Goal: Task Accomplishment & Management: Manage account settings

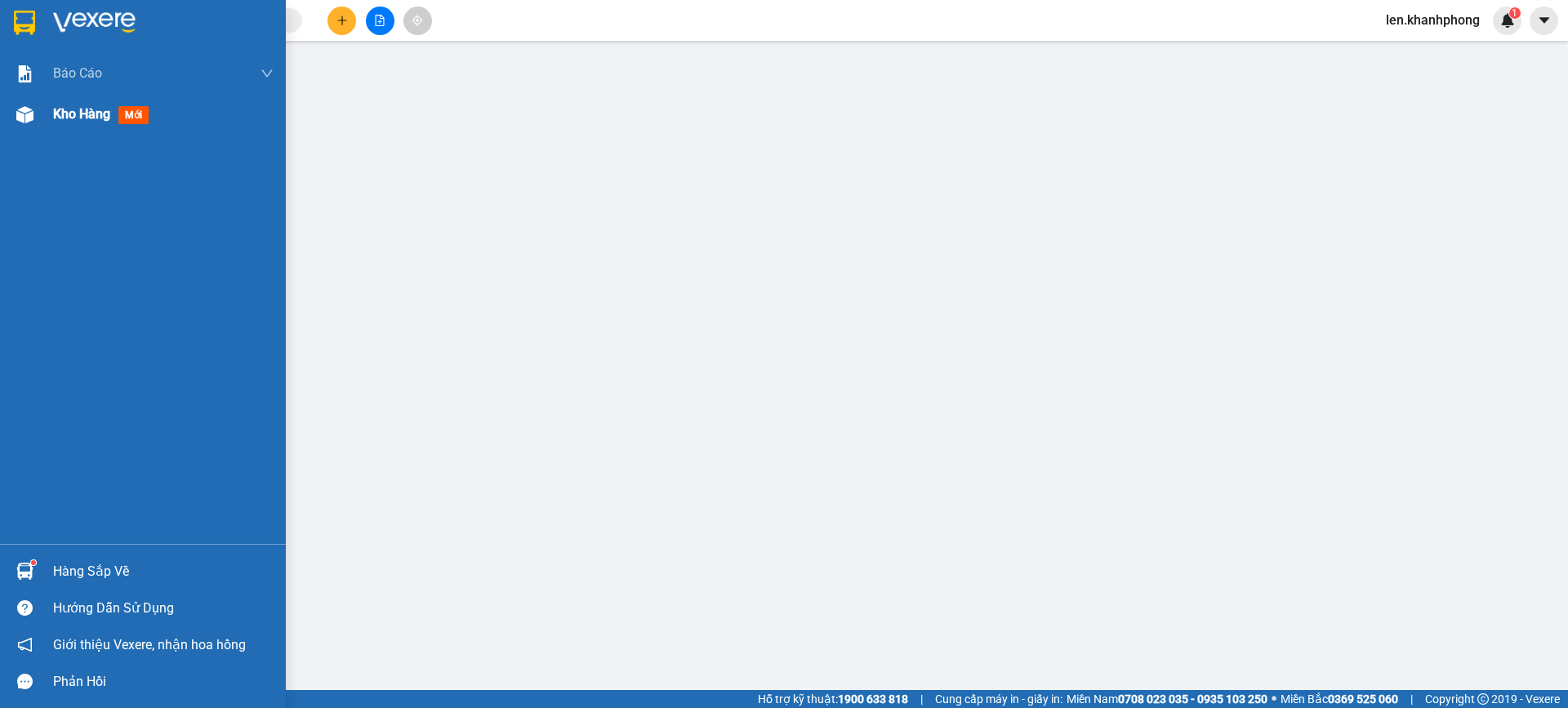
click at [79, 117] on span "Kho hàng" at bounding box center [82, 114] width 57 height 16
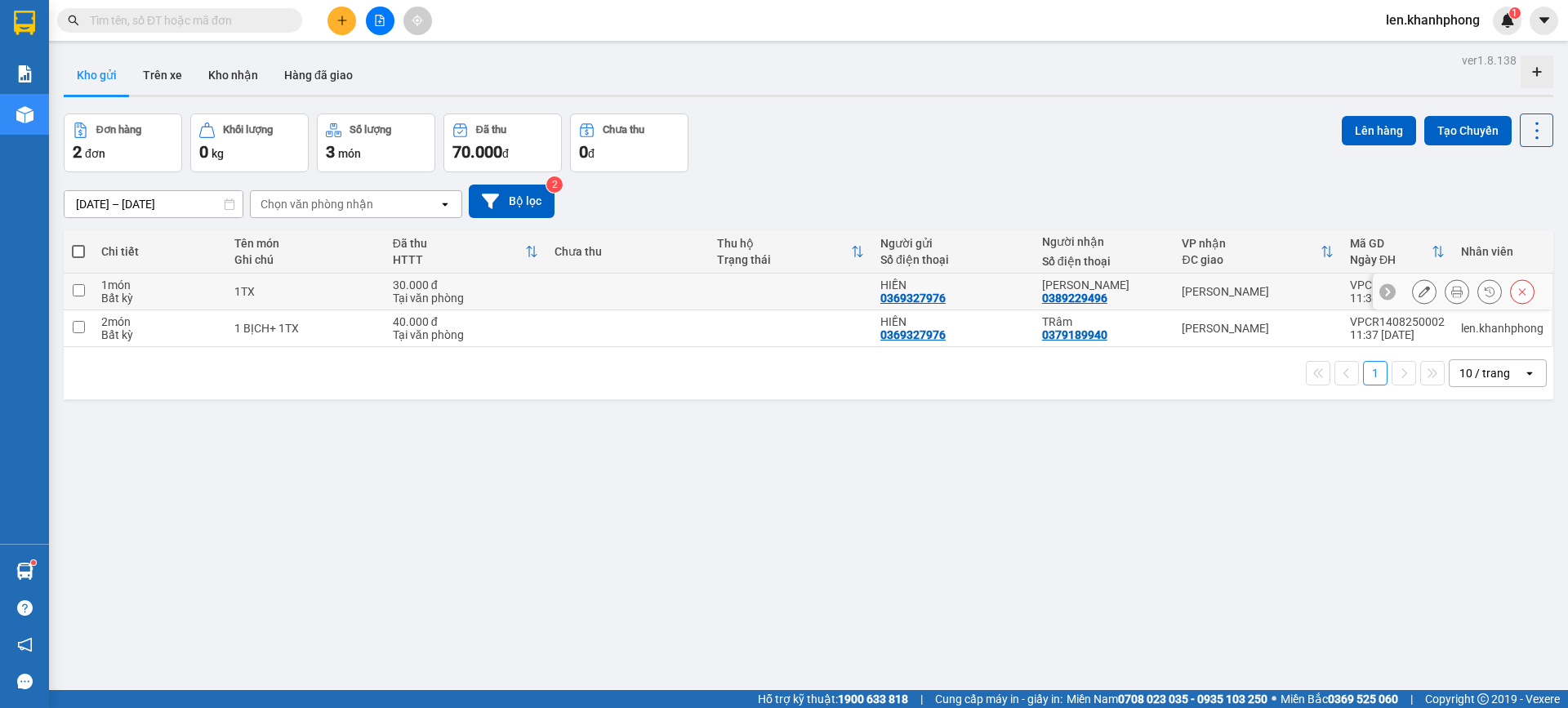
click at [82, 288] on input "checkbox" at bounding box center [78, 289] width 12 height 12
checkbox input "true"
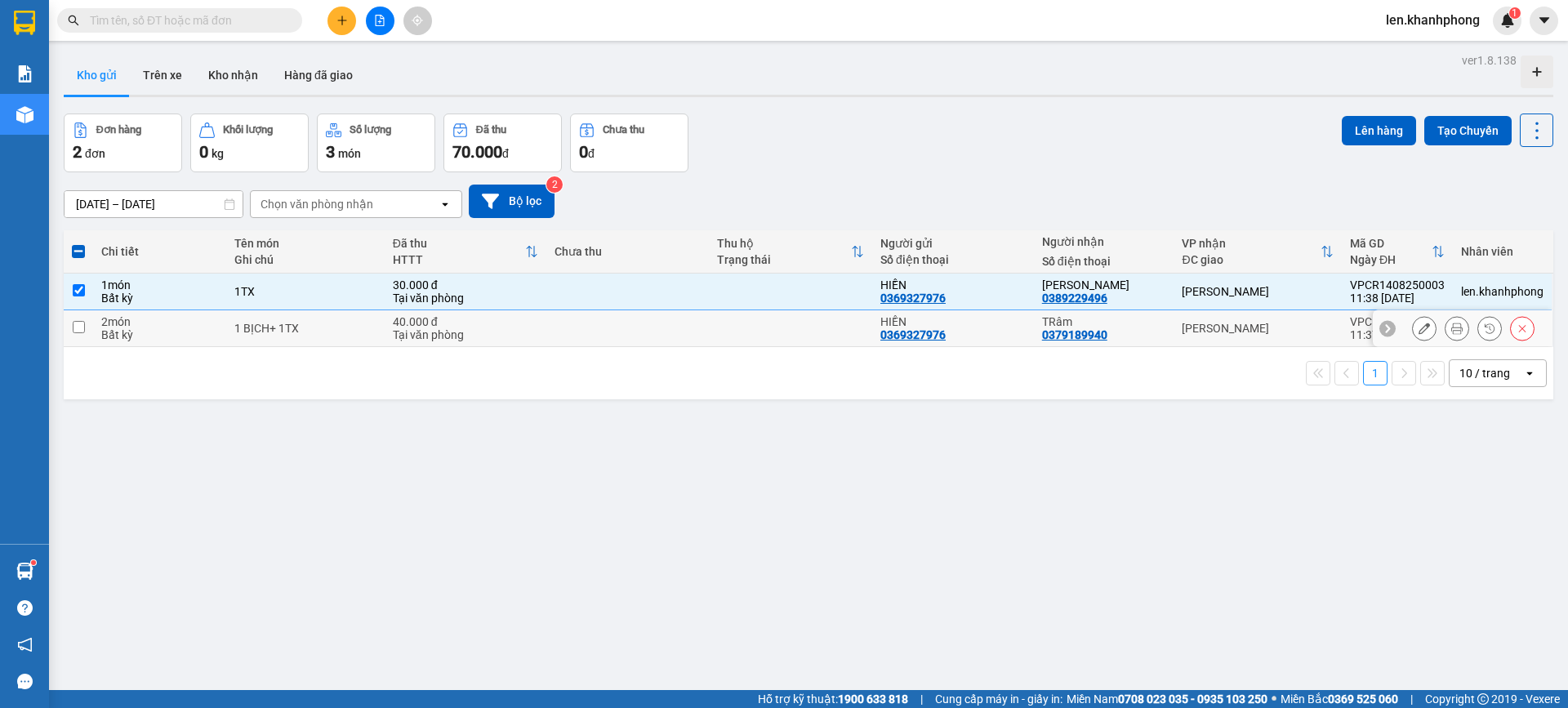
click at [79, 327] on input "checkbox" at bounding box center [78, 326] width 12 height 12
checkbox input "true"
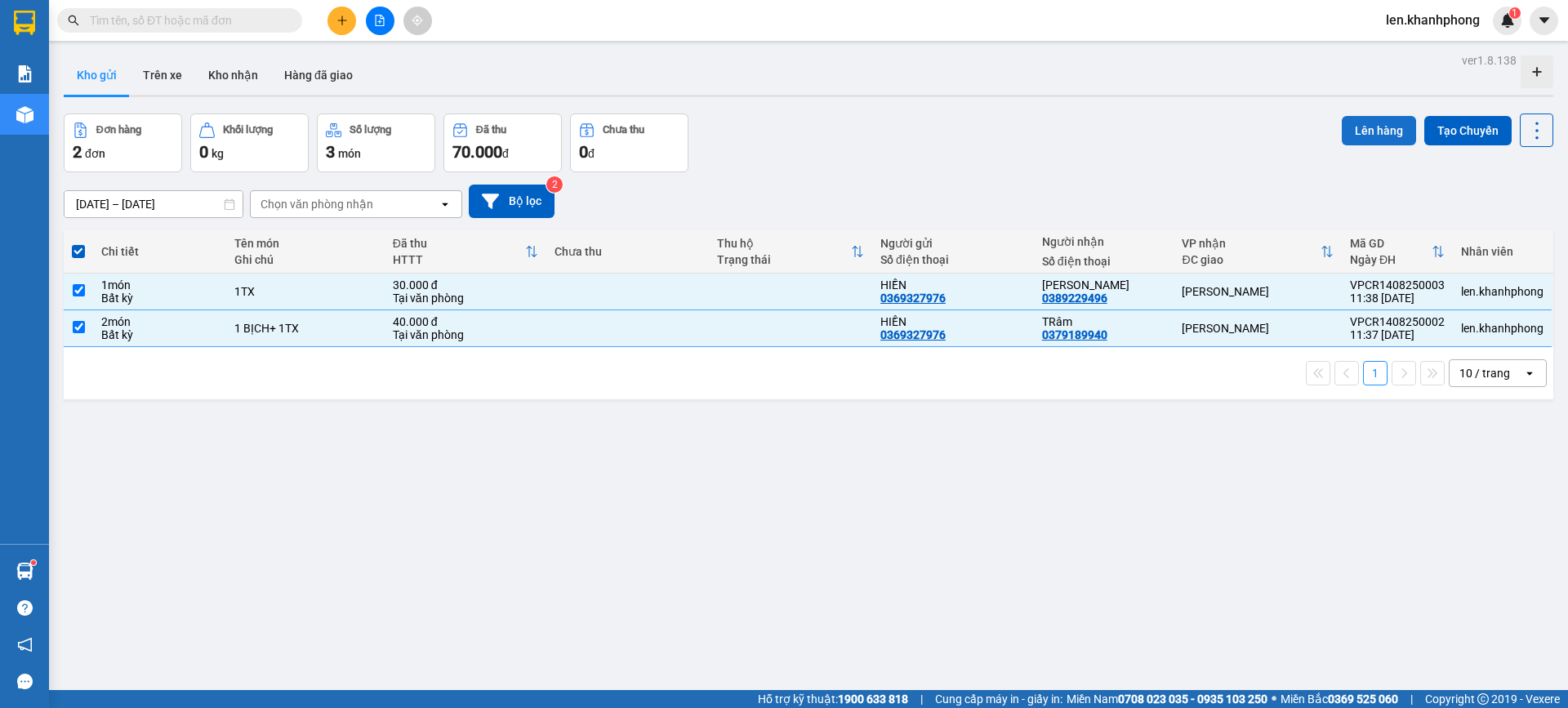
click at [1371, 128] on button "Lên hàng" at bounding box center [1378, 131] width 74 height 29
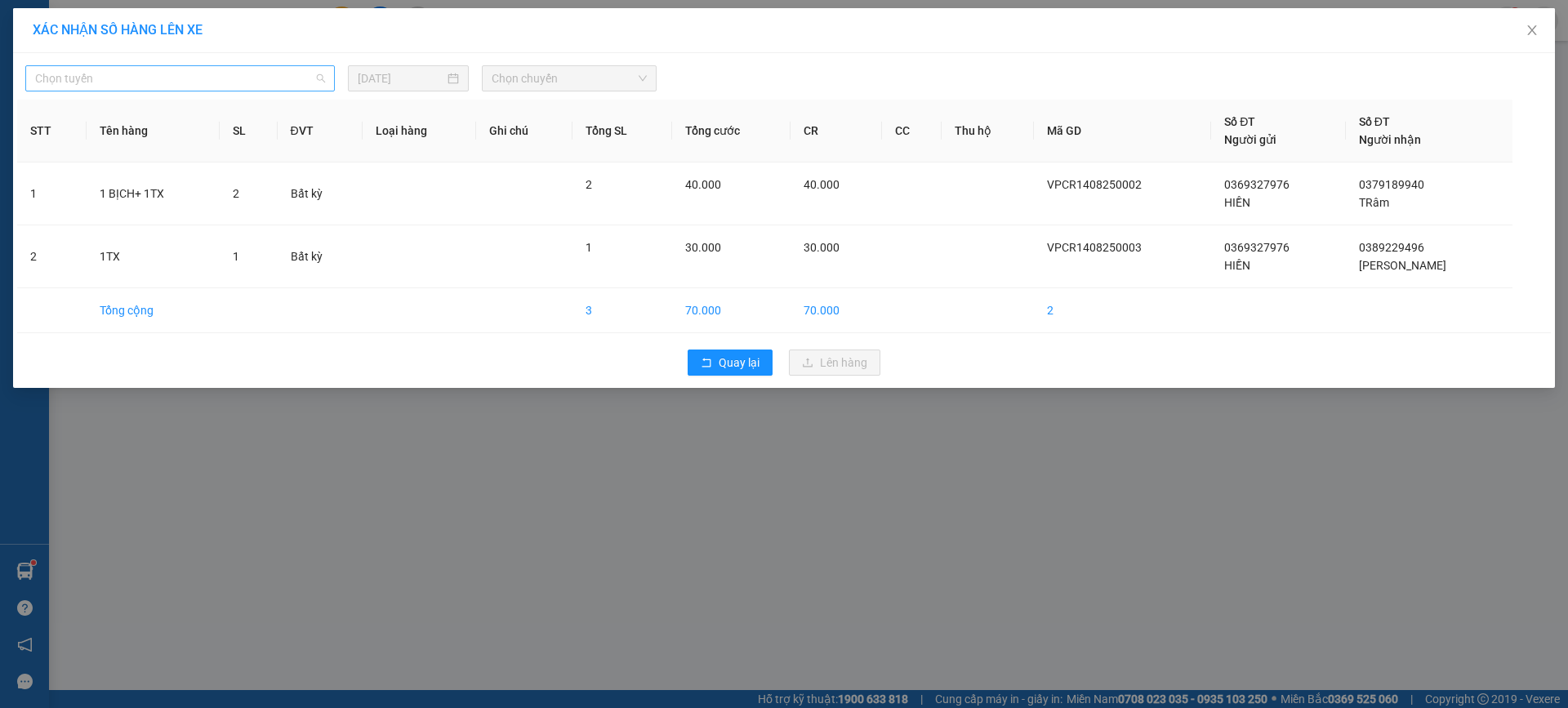
click at [112, 78] on span "Chọn tuyến" at bounding box center [180, 78] width 290 height 25
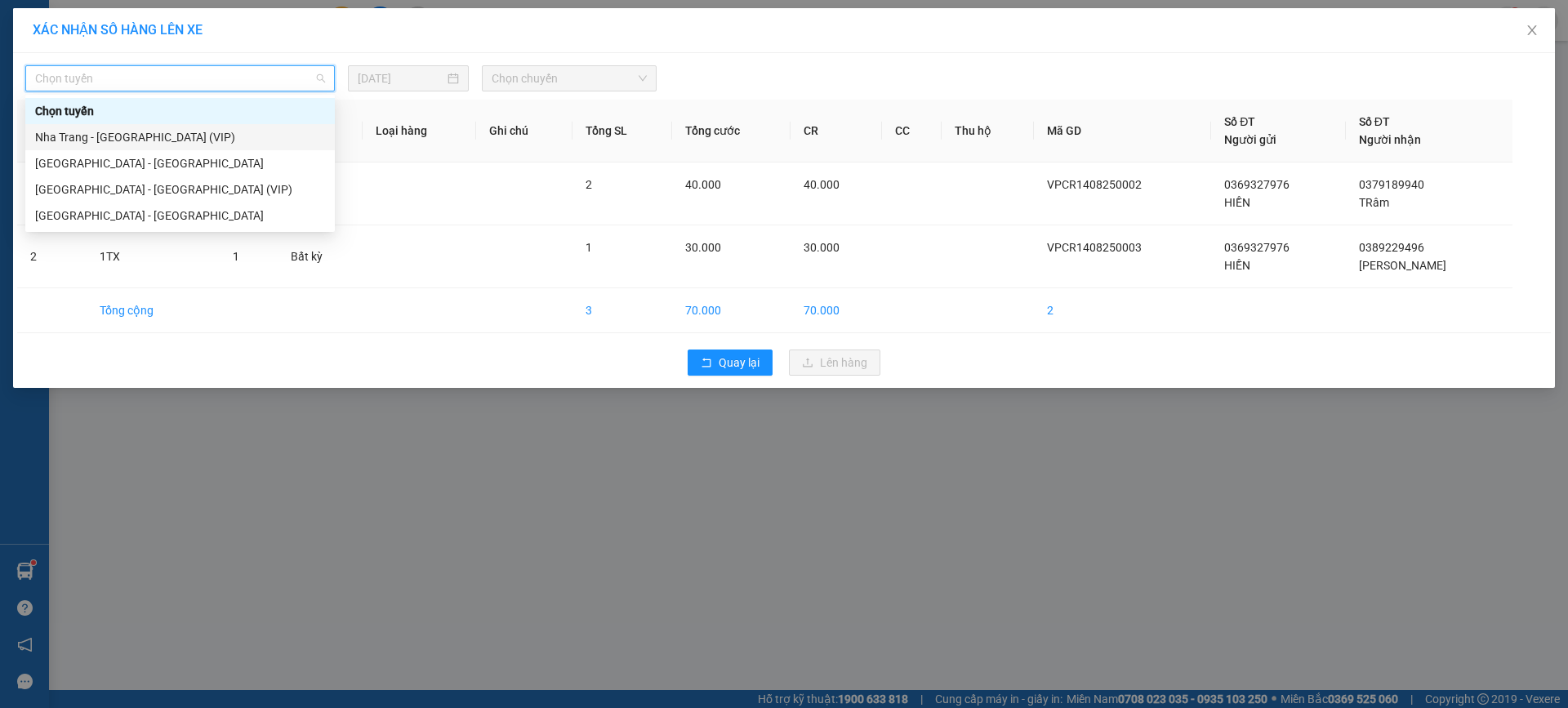
click at [119, 136] on div "Nha Trang - [GEOGRAPHIC_DATA] (VIP)" at bounding box center [180, 137] width 290 height 18
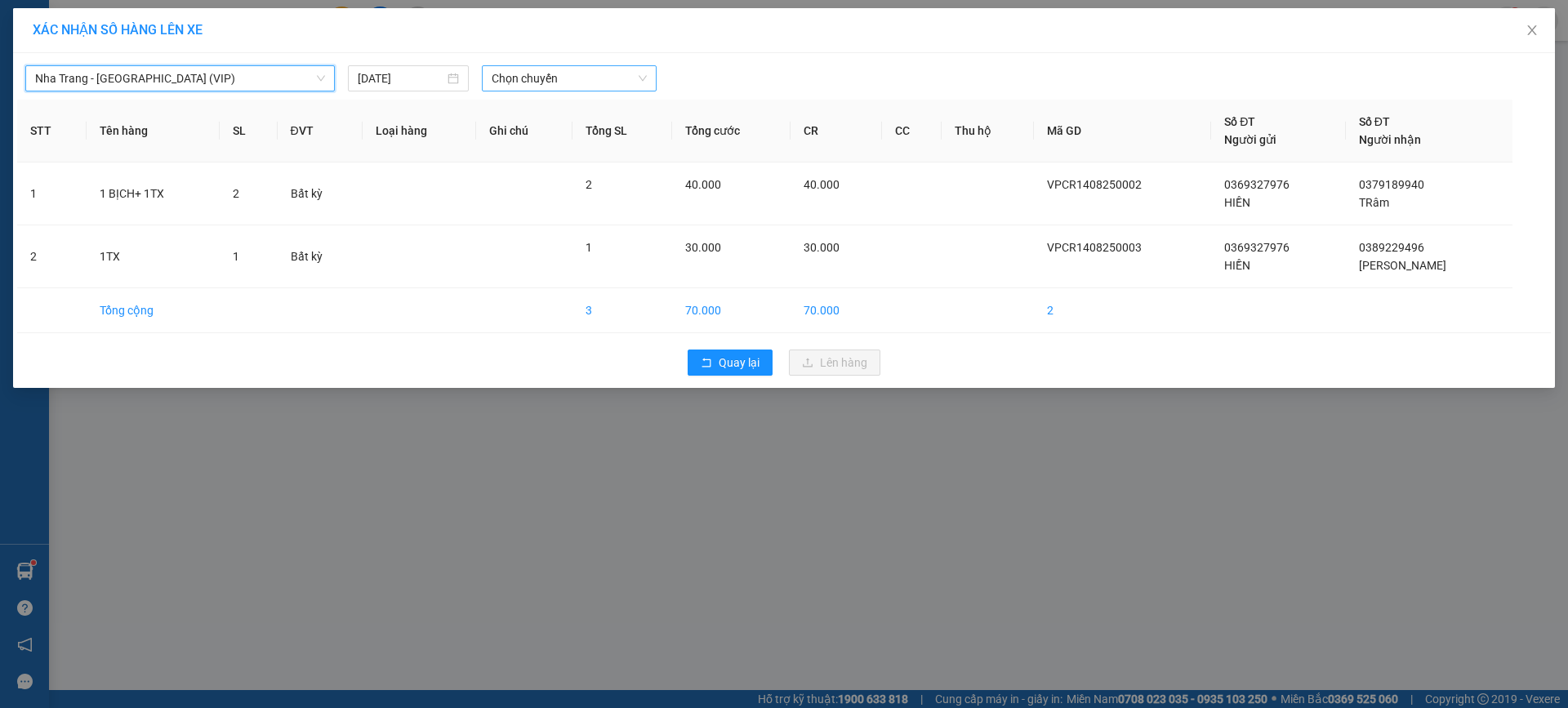
click at [515, 71] on span "Chọn chuyến" at bounding box center [569, 78] width 155 height 25
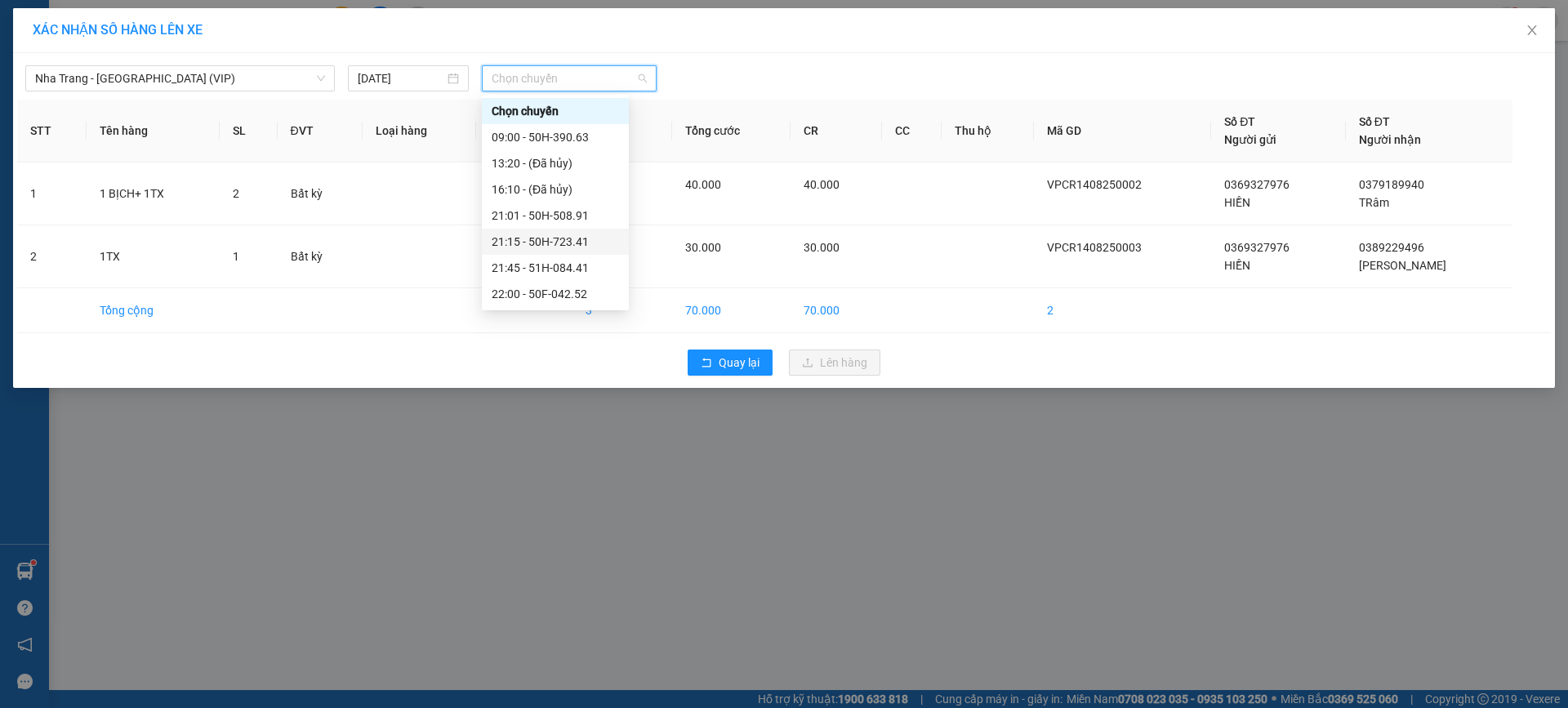
click at [552, 245] on div "21:15 - 50H-723.41" at bounding box center [555, 242] width 127 height 18
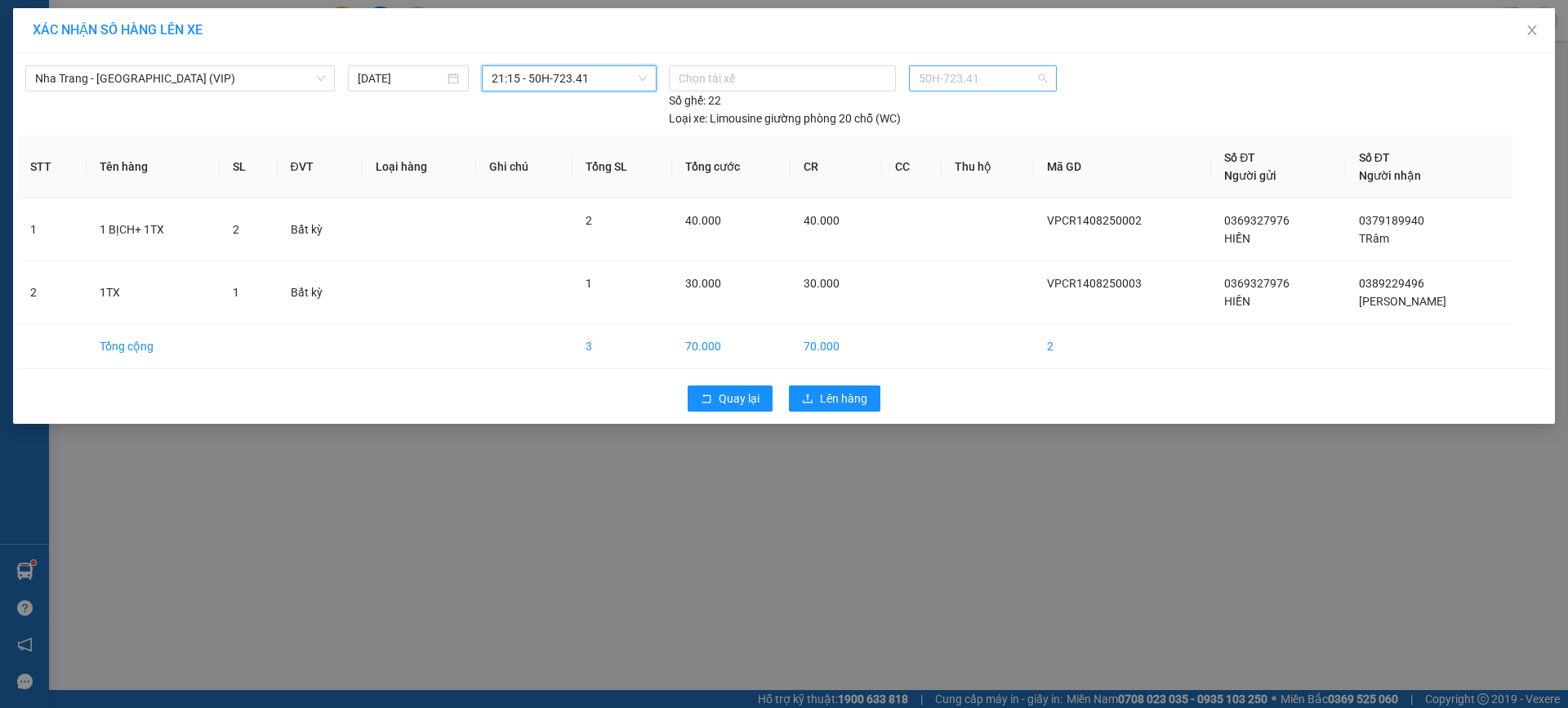
click at [936, 80] on span "50H-723.41" at bounding box center [982, 78] width 127 height 25
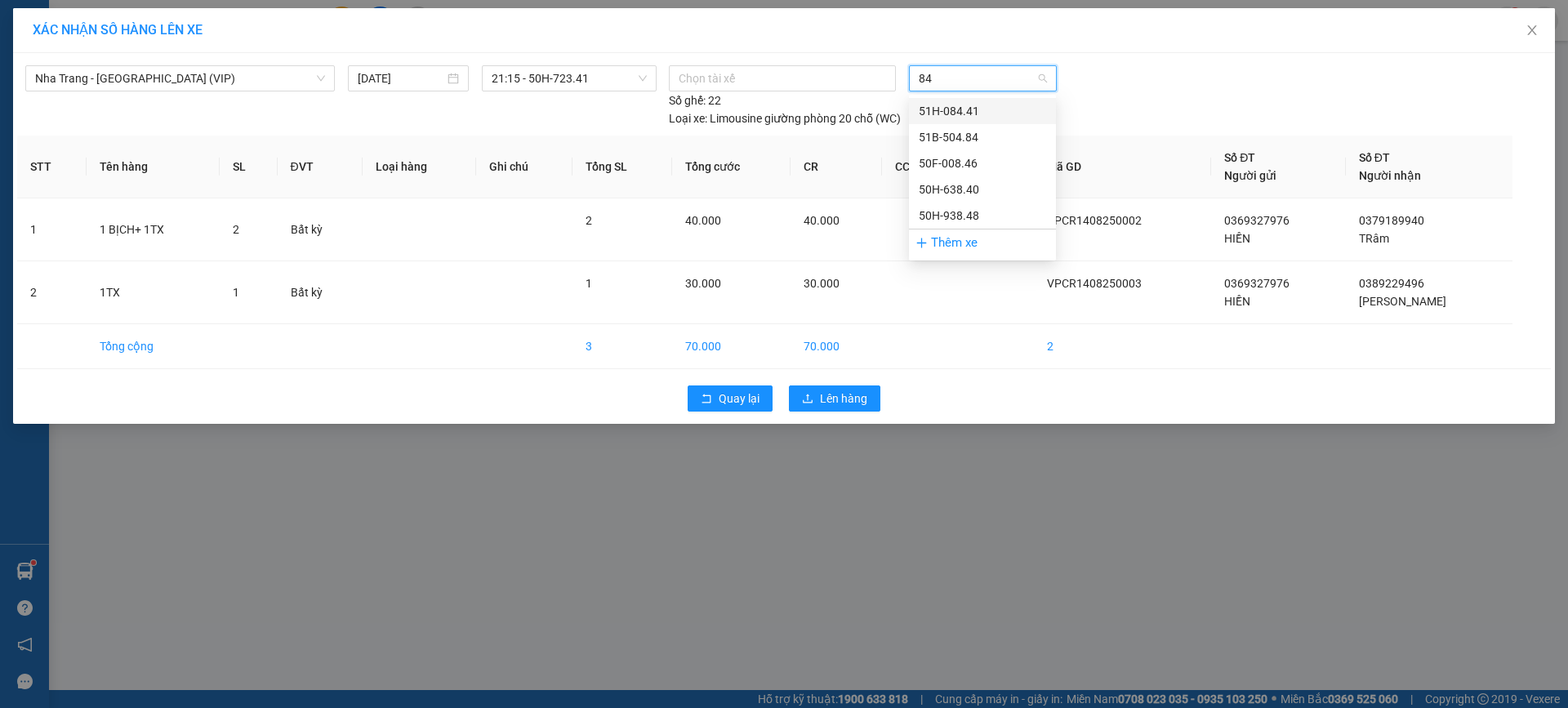
type input "840"
click at [987, 104] on div "50H-638.40" at bounding box center [982, 111] width 127 height 18
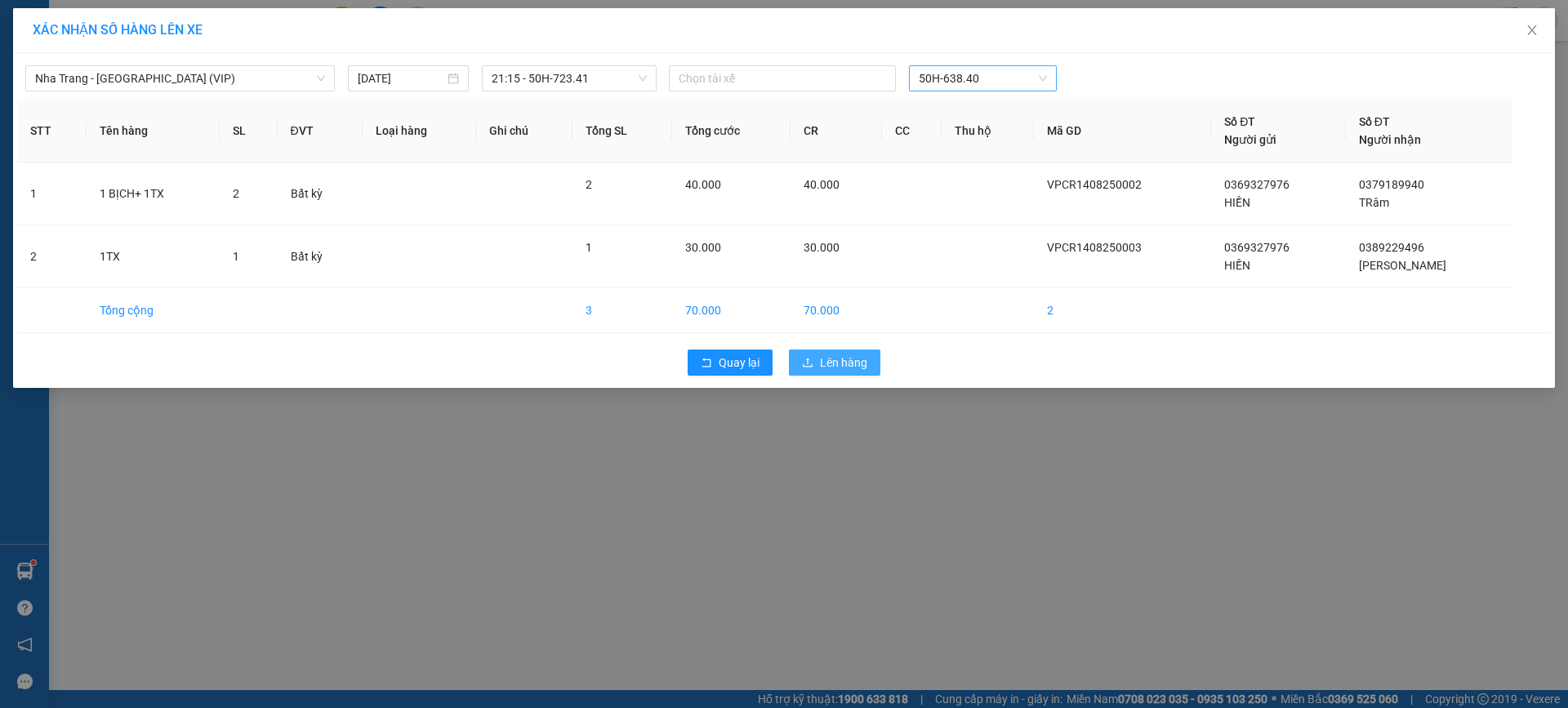
click at [797, 371] on button "Lên hàng" at bounding box center [835, 362] width 92 height 27
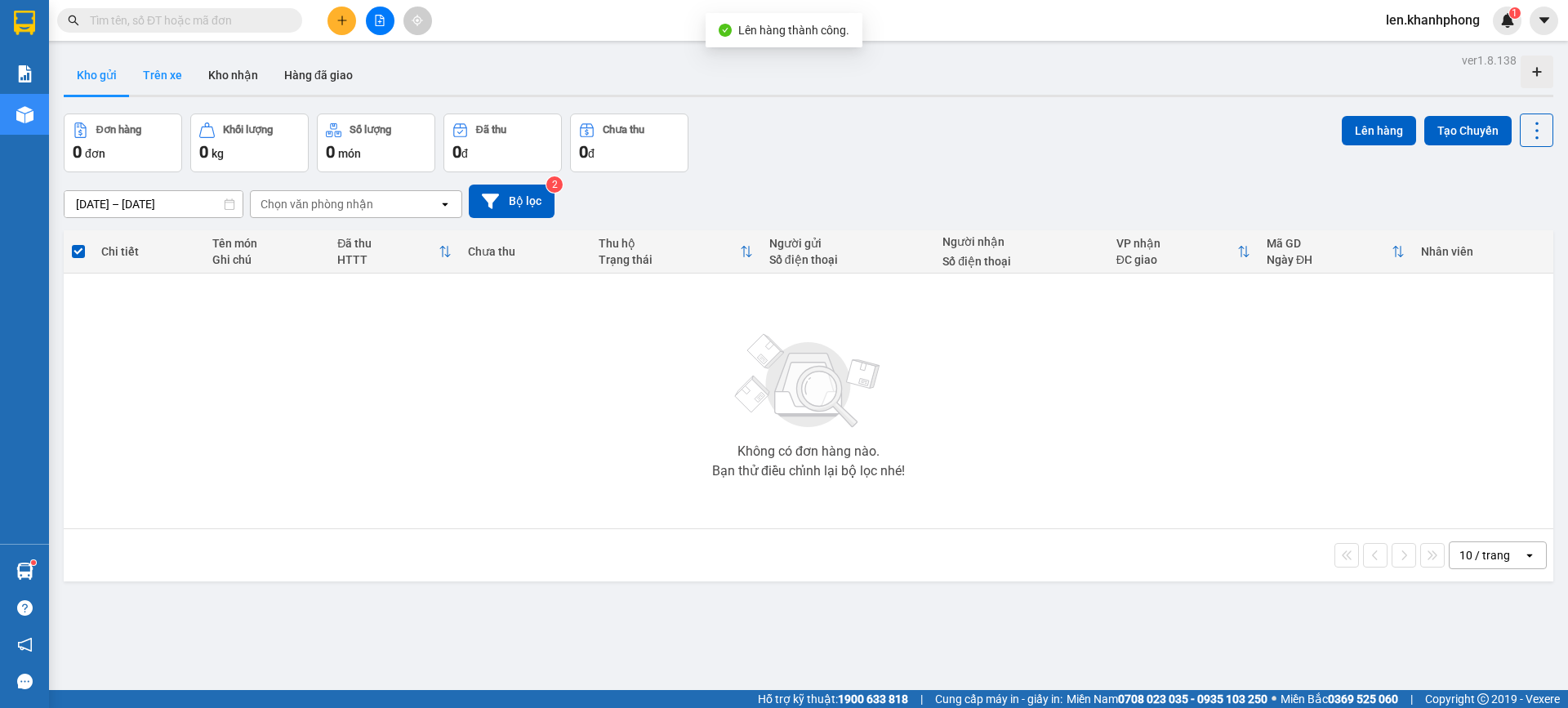
click at [173, 86] on button "Trên xe" at bounding box center [162, 75] width 65 height 39
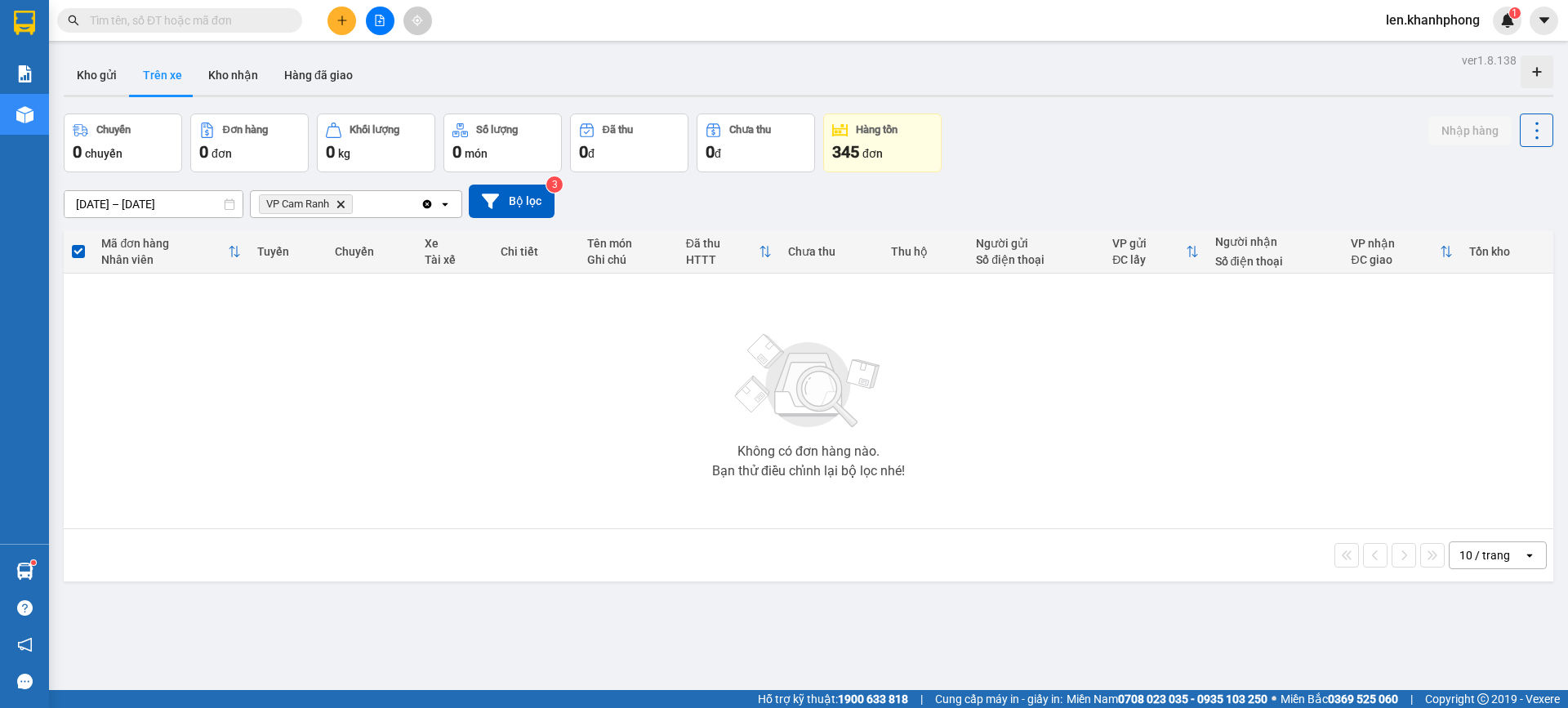
click at [339, 202] on icon "Delete" at bounding box center [340, 203] width 10 height 10
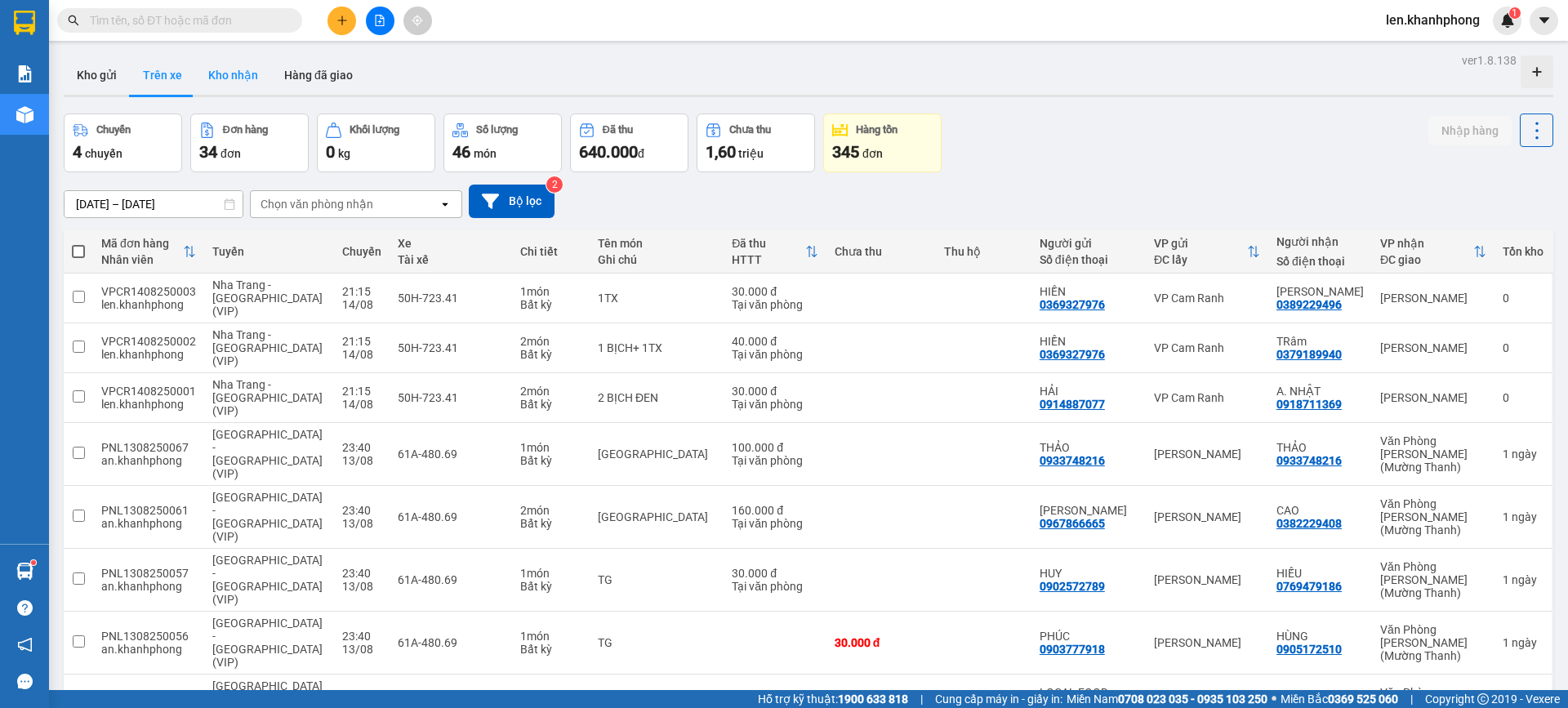
click at [225, 72] on button "Kho nhận" at bounding box center [233, 75] width 76 height 39
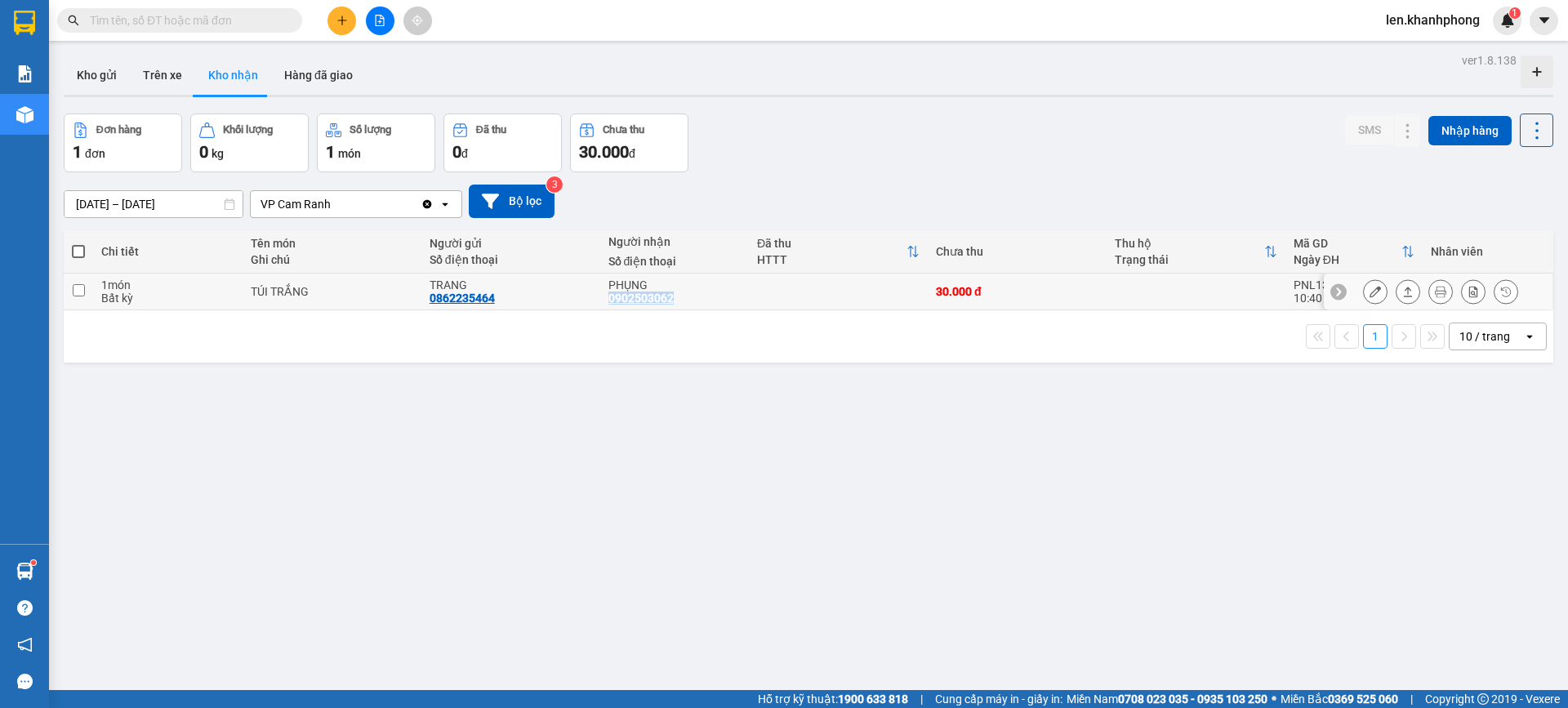
drag, startPoint x: 683, startPoint y: 295, endPoint x: 598, endPoint y: 300, distance: 85.1
click at [600, 300] on td "PHỤNG 0902503062" at bounding box center [674, 292] width 148 height 37
checkbox input "true"
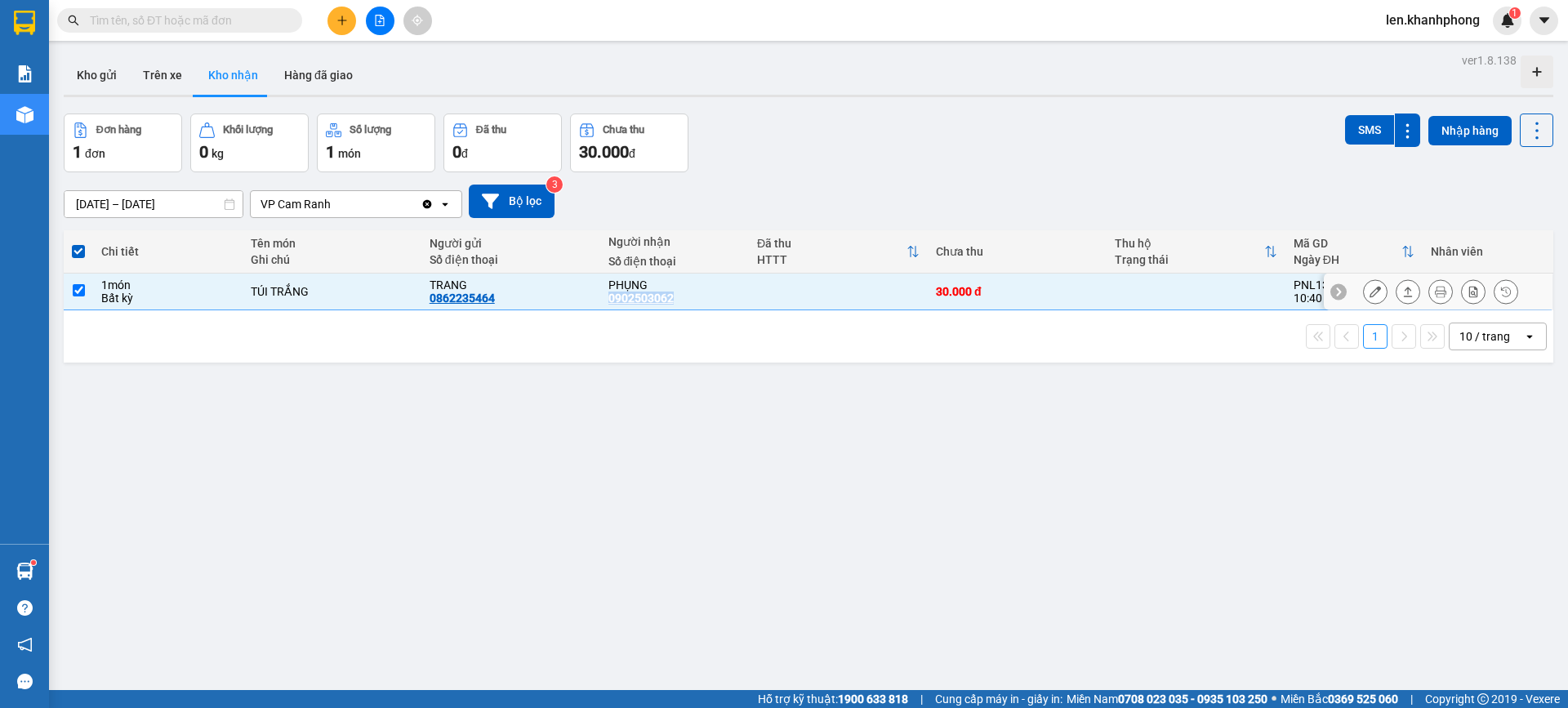
copy div "0902503062"
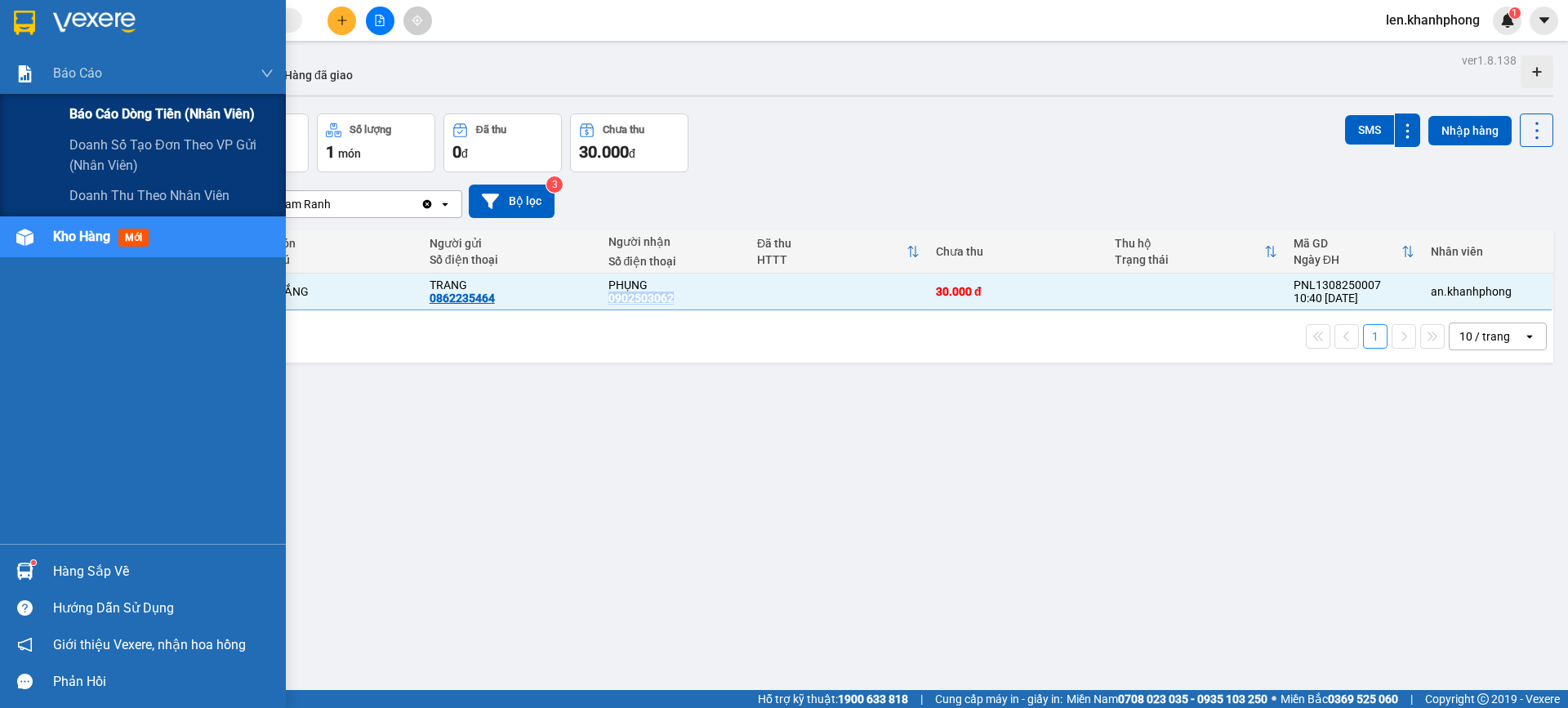
click at [97, 112] on span "Báo cáo dòng tiền (nhân viên)" at bounding box center [162, 114] width 185 height 20
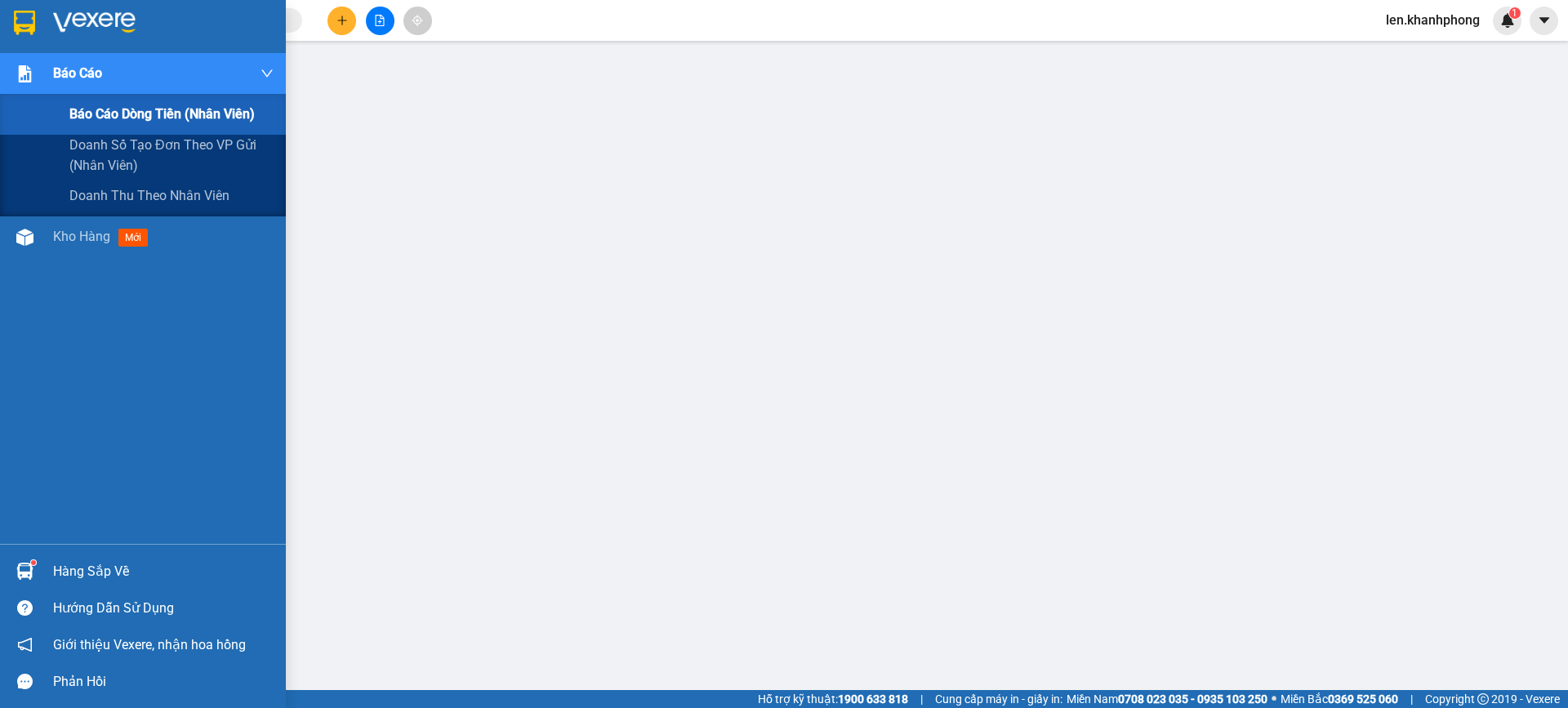
click at [24, 73] on img at bounding box center [25, 73] width 17 height 17
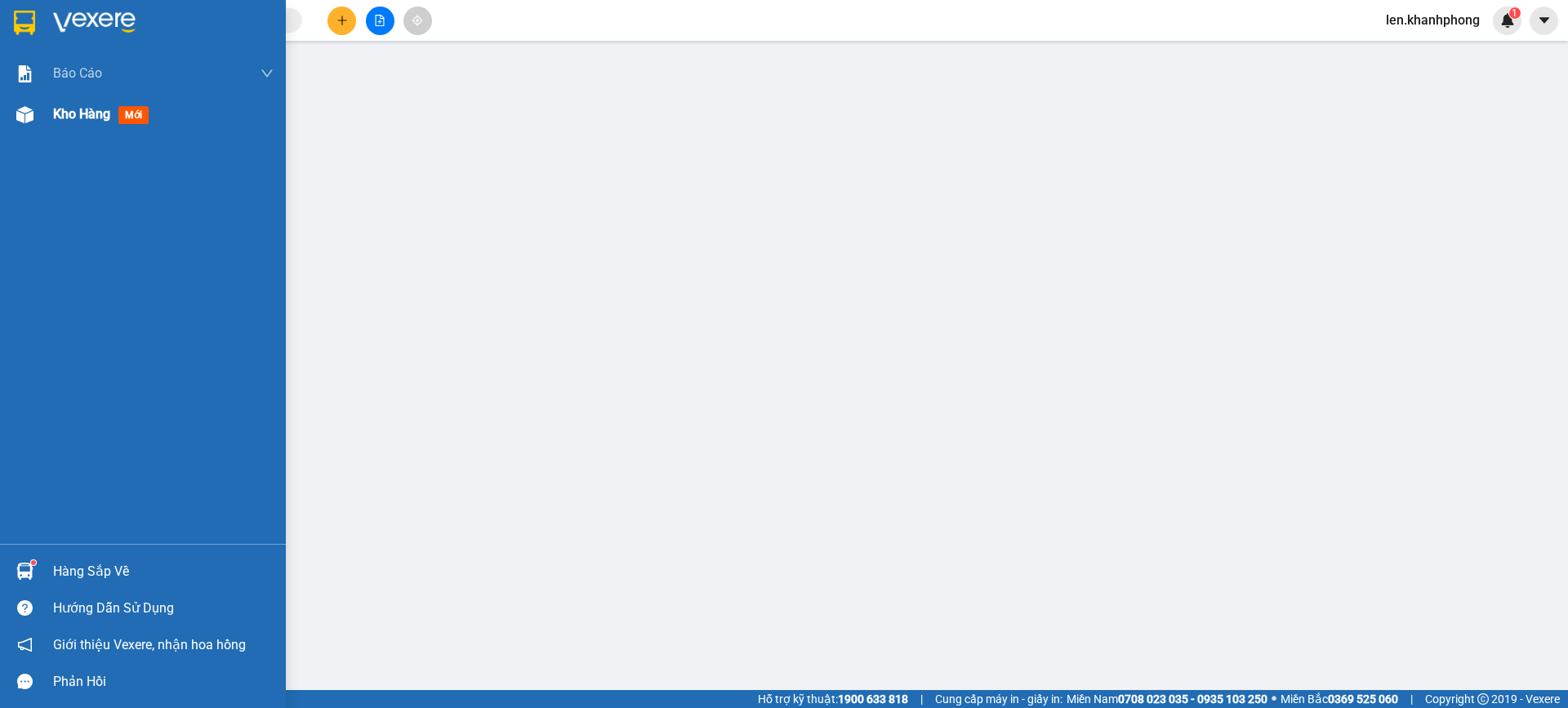
click at [53, 106] on span "Kho hàng" at bounding box center [82, 114] width 57 height 16
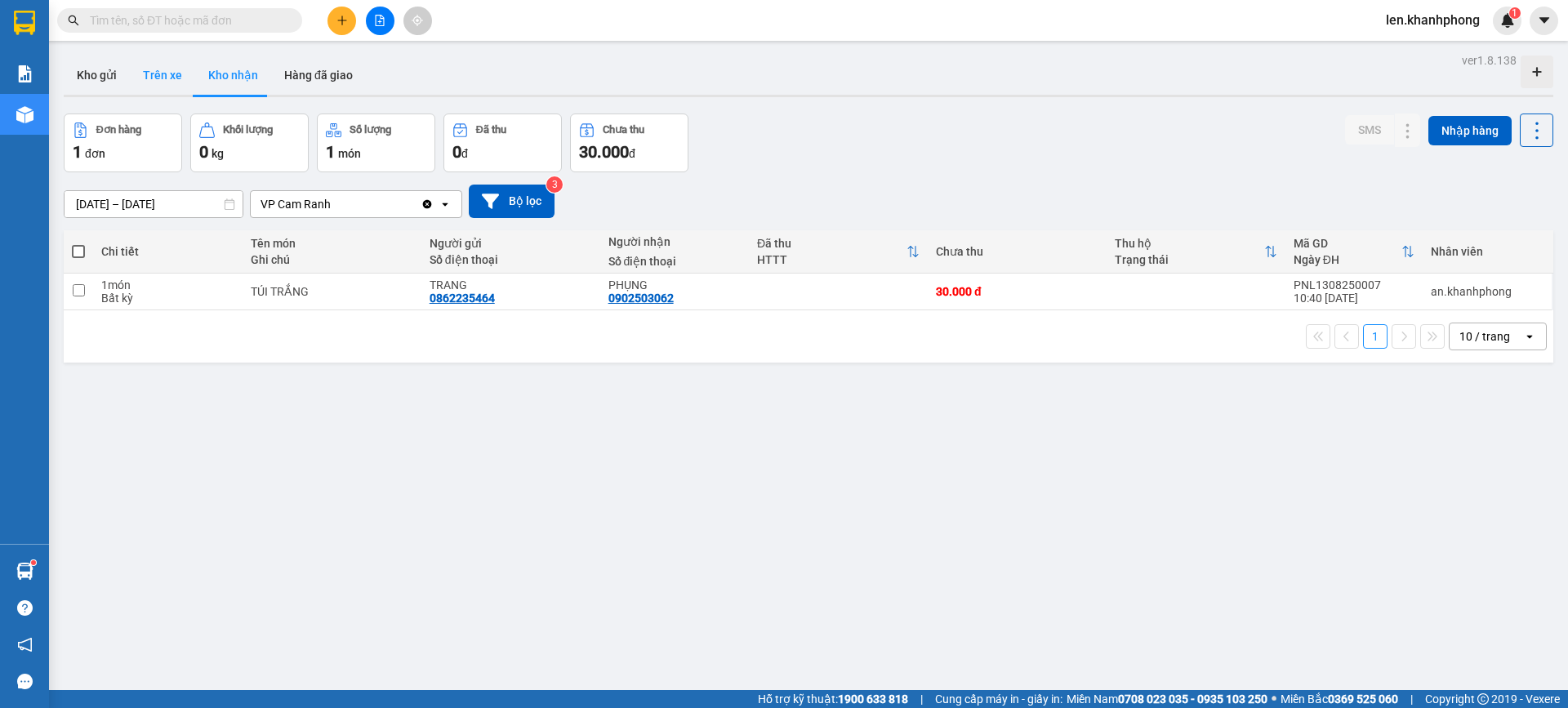
click at [161, 65] on button "Trên xe" at bounding box center [162, 75] width 65 height 39
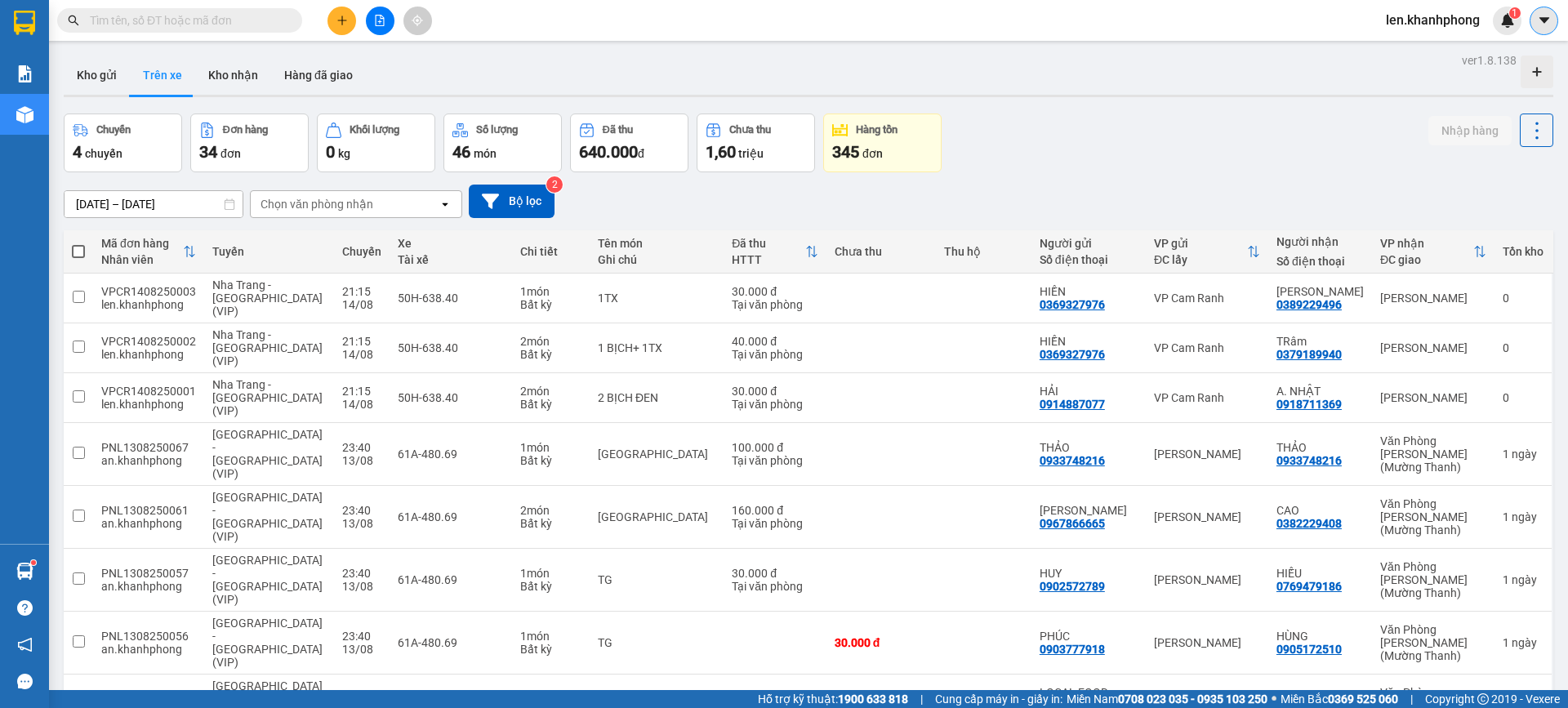
click at [1537, 17] on icon "caret-down" at bounding box center [1544, 20] width 15 height 15
click at [1427, 23] on span "len.khanhphong" at bounding box center [1432, 20] width 120 height 20
click at [1419, 49] on span "Đăng xuất" at bounding box center [1440, 50] width 86 height 18
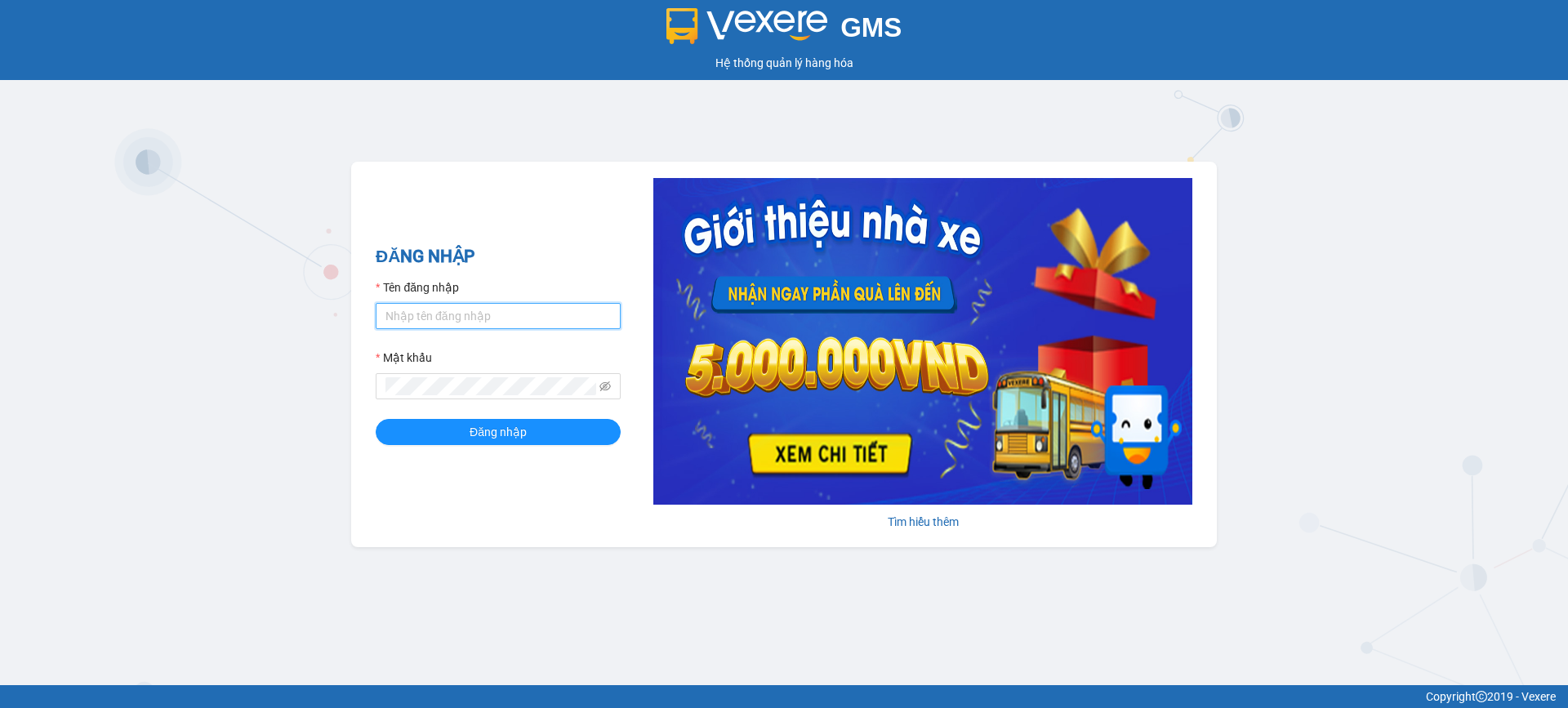
drag, startPoint x: 433, startPoint y: 322, endPoint x: 447, endPoint y: 358, distance: 38.6
click at [433, 321] on input "Tên đăng nhập" at bounding box center [498, 316] width 245 height 27
type input "[PERSON_NAME].khanhphong"
click at [376, 419] on button "Đăng nhập" at bounding box center [498, 431] width 245 height 27
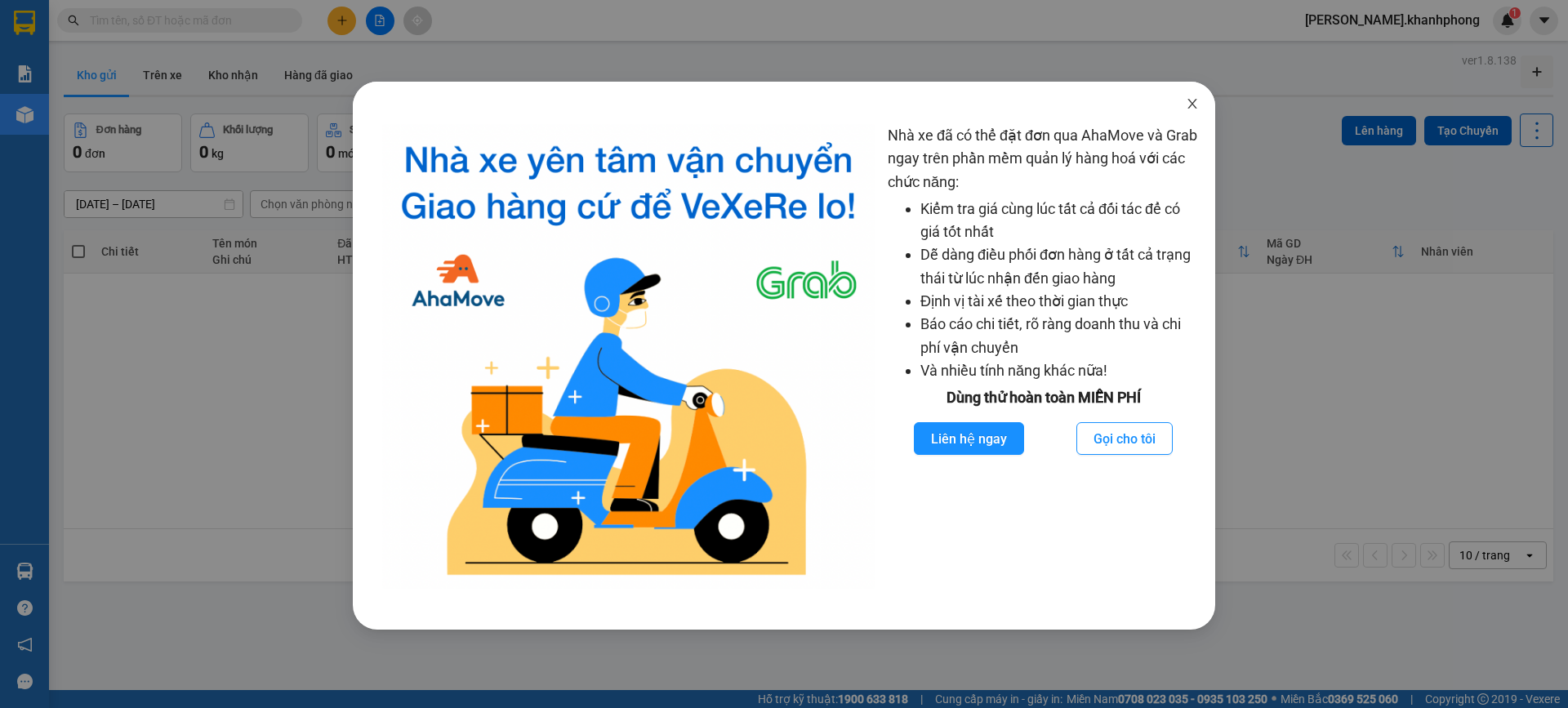
click at [1189, 104] on icon "close" at bounding box center [1192, 103] width 13 height 13
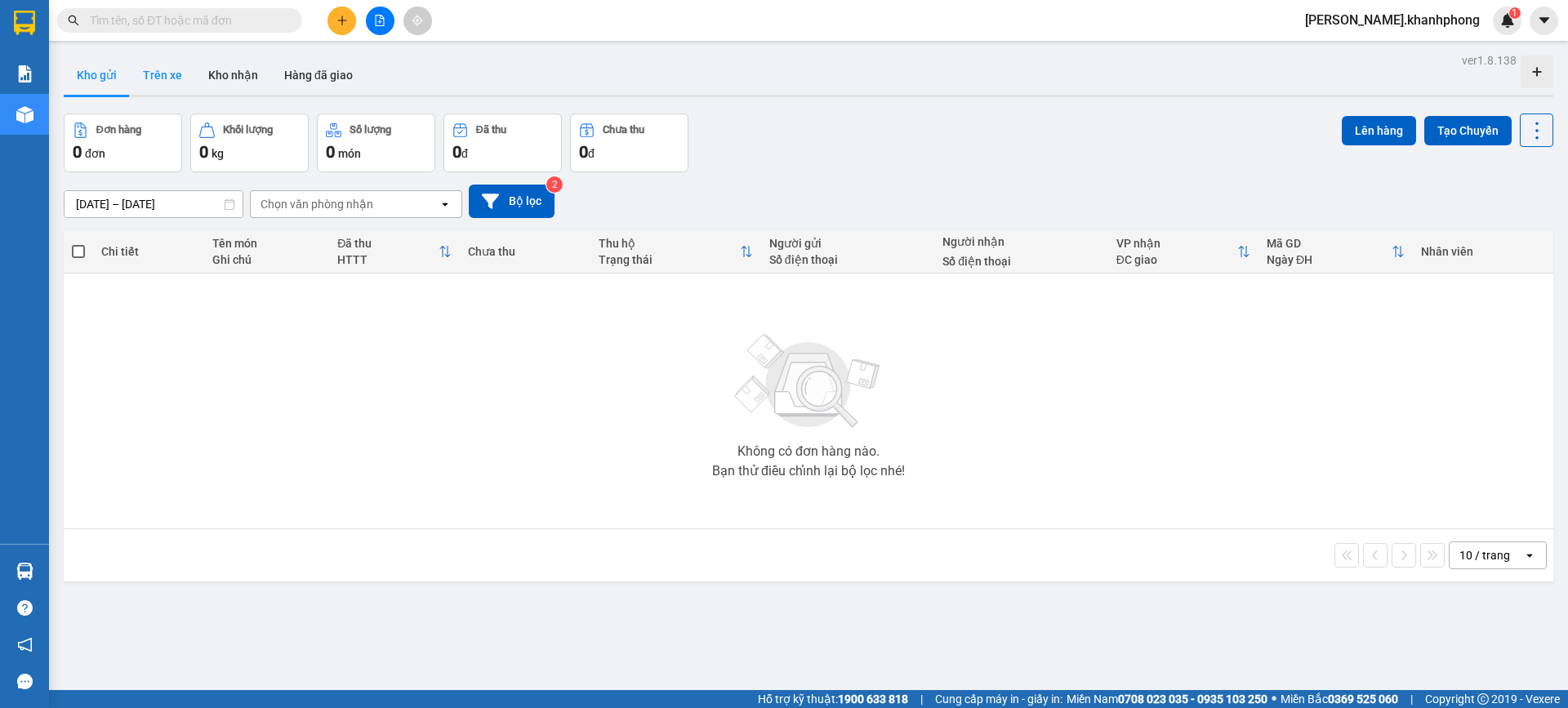
click at [175, 78] on button "Trên xe" at bounding box center [162, 75] width 65 height 39
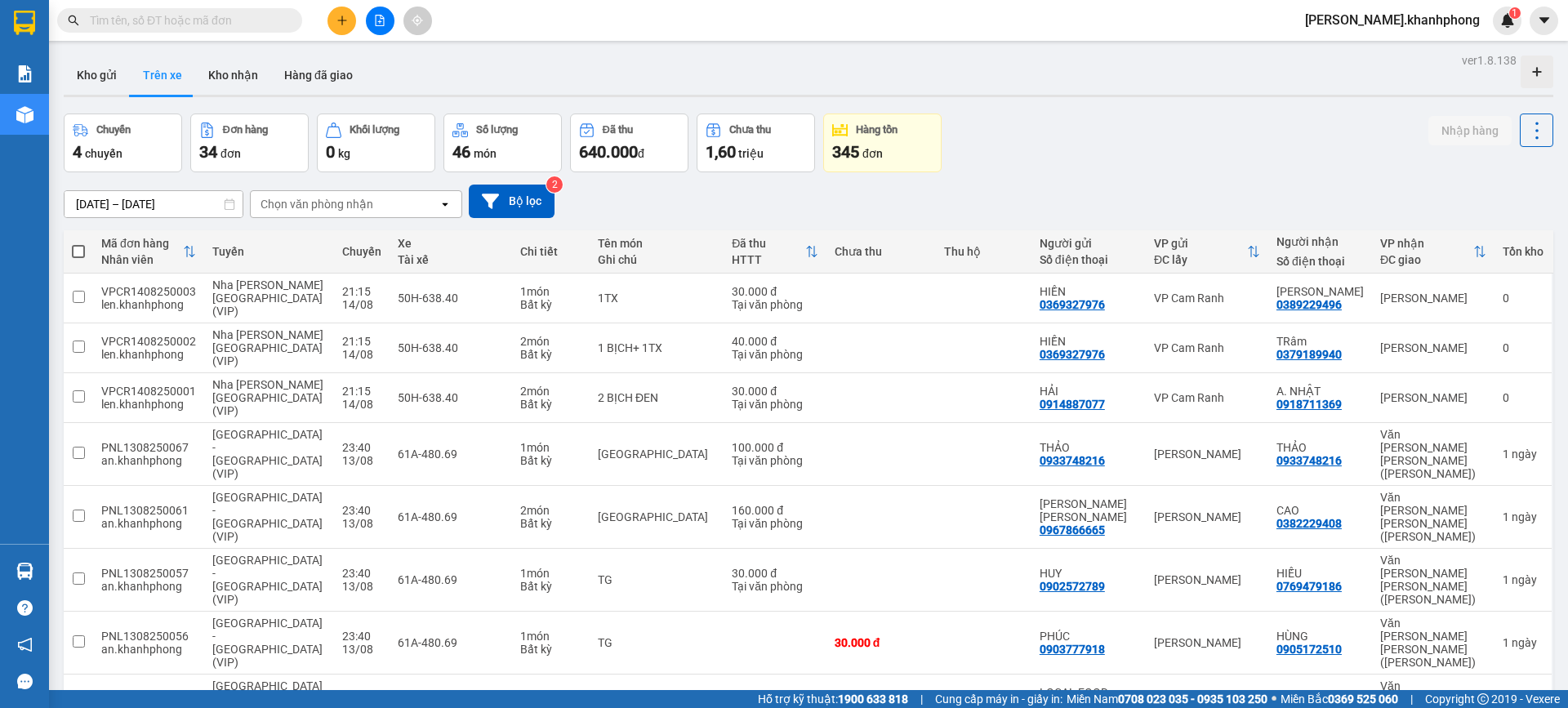
drag, startPoint x: 244, startPoint y: 21, endPoint x: 255, endPoint y: 23, distance: 11.2
click at [243, 23] on input "text" at bounding box center [186, 20] width 192 height 18
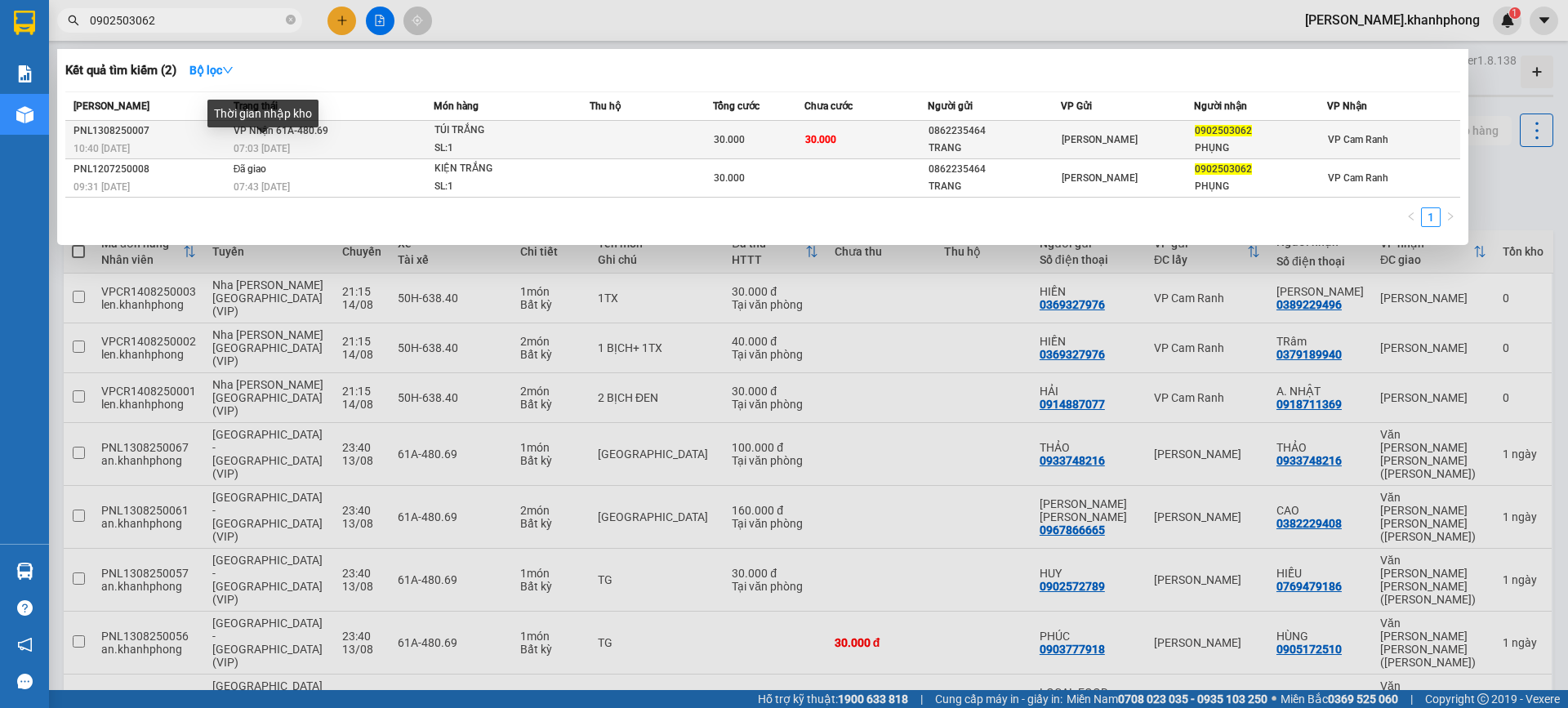
type input "0902503062"
click at [236, 147] on span "07:03 - 14/08" at bounding box center [261, 148] width 56 height 11
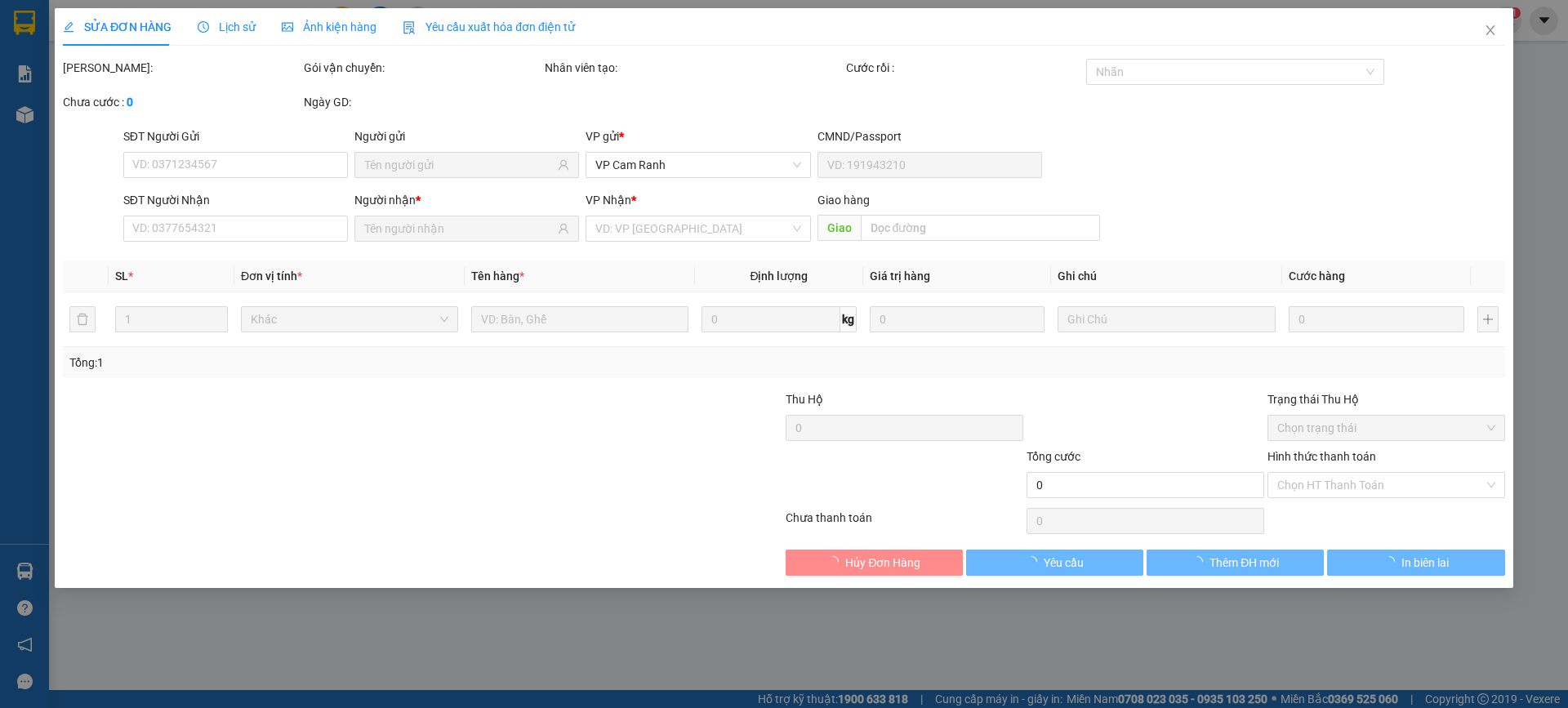
type input "0862235464"
type input "TRANG"
type input "0902503062"
type input "PHỤNG"
type input "30.000"
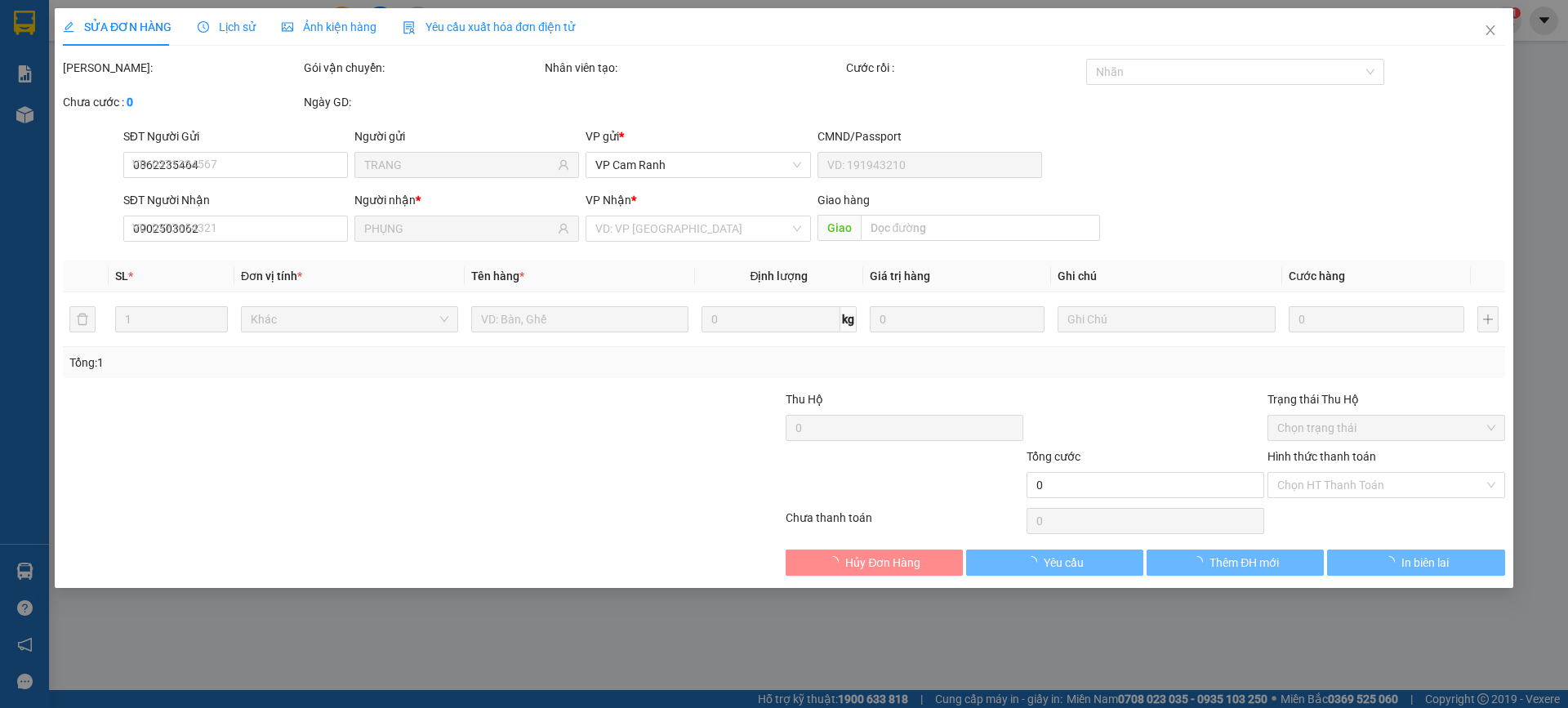
type input "30.000"
